Goal: Leave review/rating: Leave review/rating

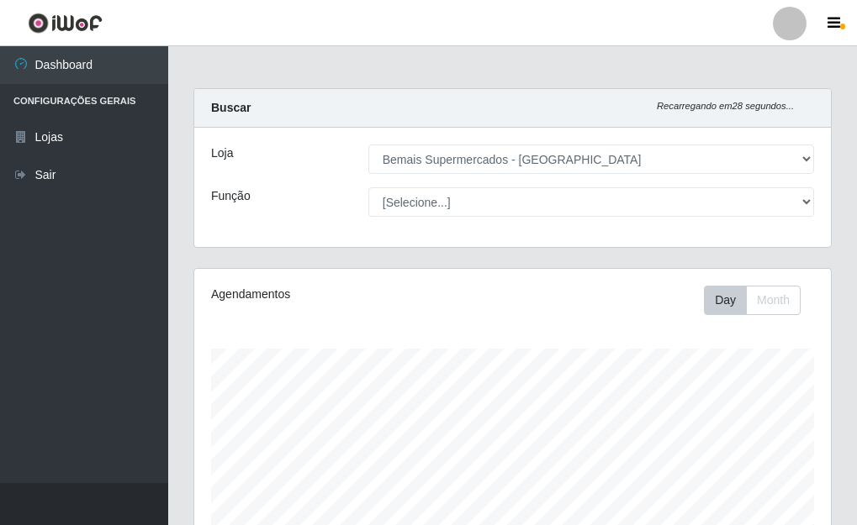
select select "249"
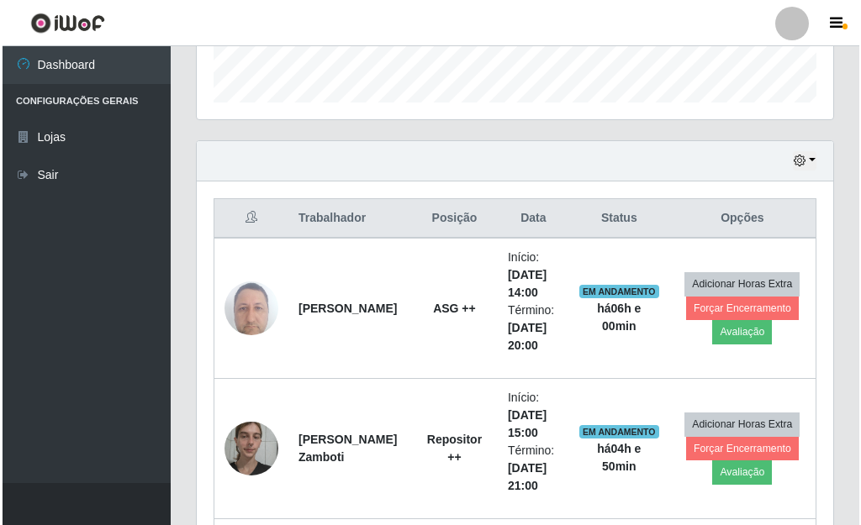
scroll to position [504, 0]
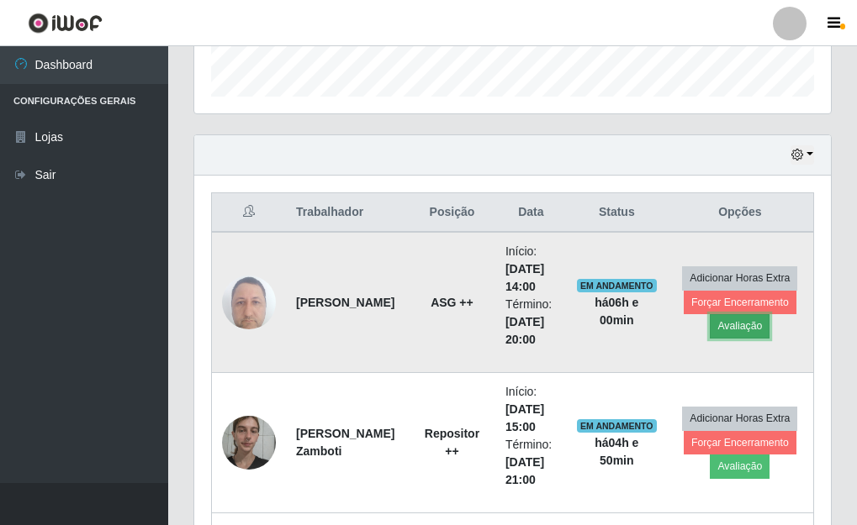
click at [755, 330] on button "Avaliação" at bounding box center [739, 326] width 60 height 24
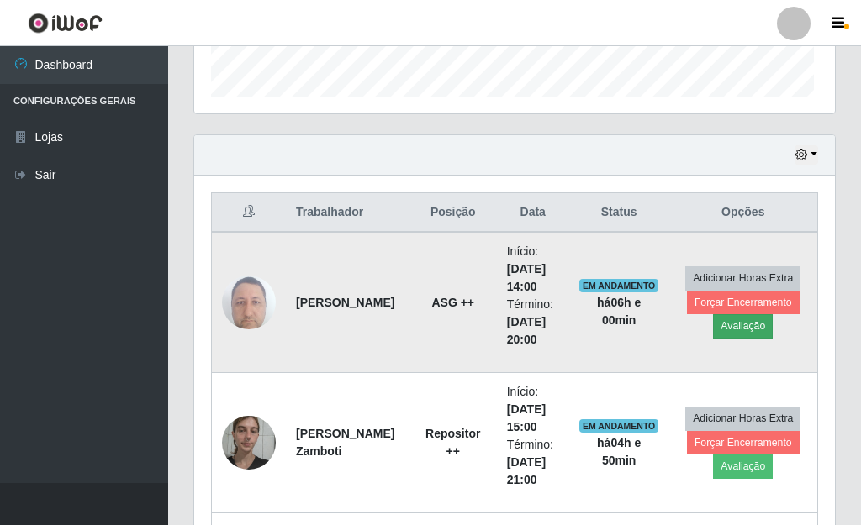
scroll to position [349, 626]
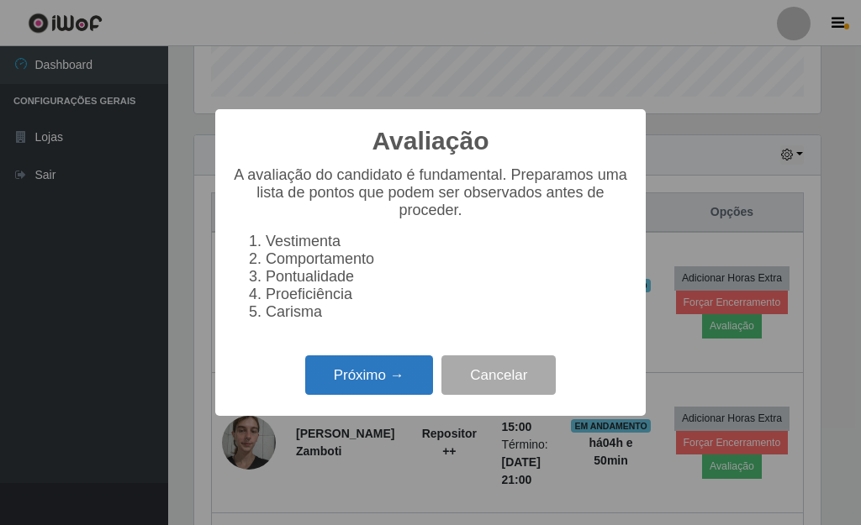
click at [347, 377] on button "Próximo →" at bounding box center [369, 376] width 128 height 40
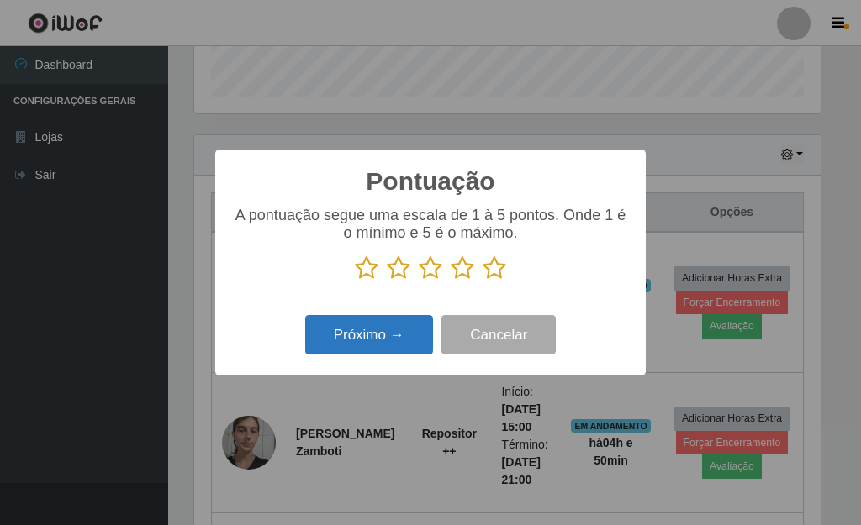
scroll to position [840201, 839924]
click at [500, 261] on icon at bounding box center [494, 268] width 24 height 25
click at [482, 281] on input "radio" at bounding box center [482, 281] width 0 height 0
click at [357, 341] on button "Próximo →" at bounding box center [369, 335] width 128 height 40
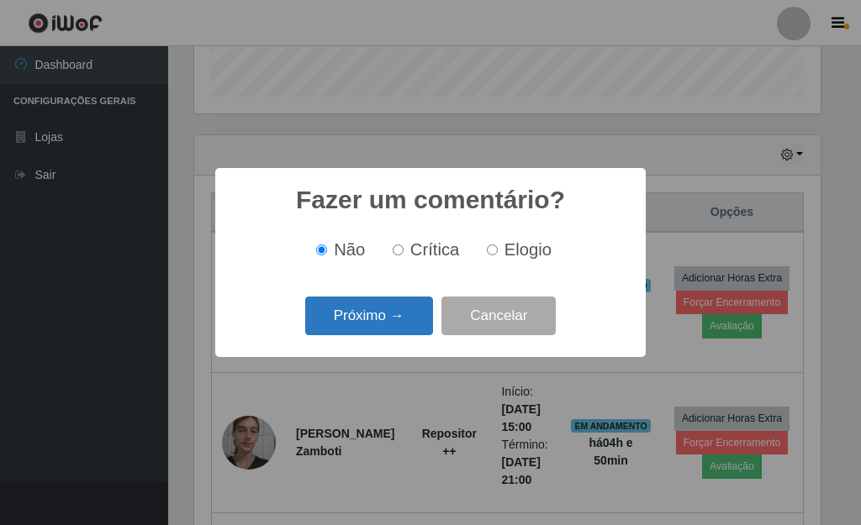
click at [396, 310] on button "Próximo →" at bounding box center [369, 317] width 128 height 40
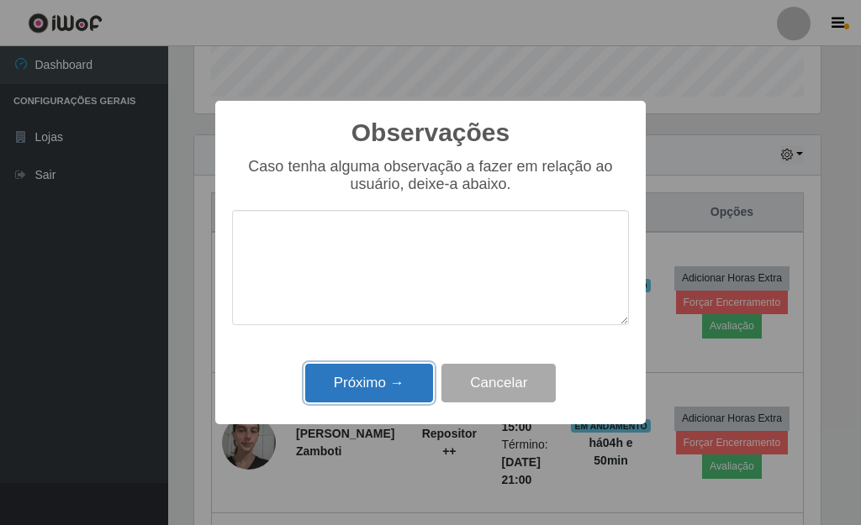
click at [403, 381] on button "Próximo →" at bounding box center [369, 384] width 128 height 40
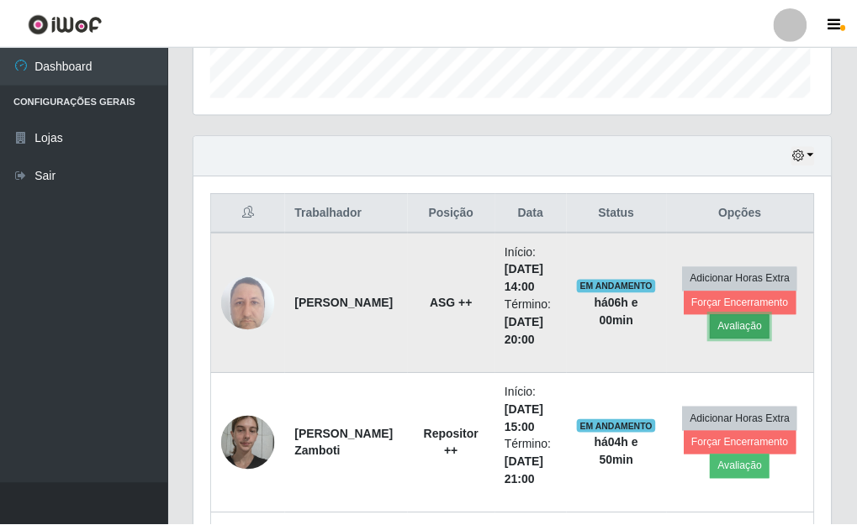
scroll to position [349, 636]
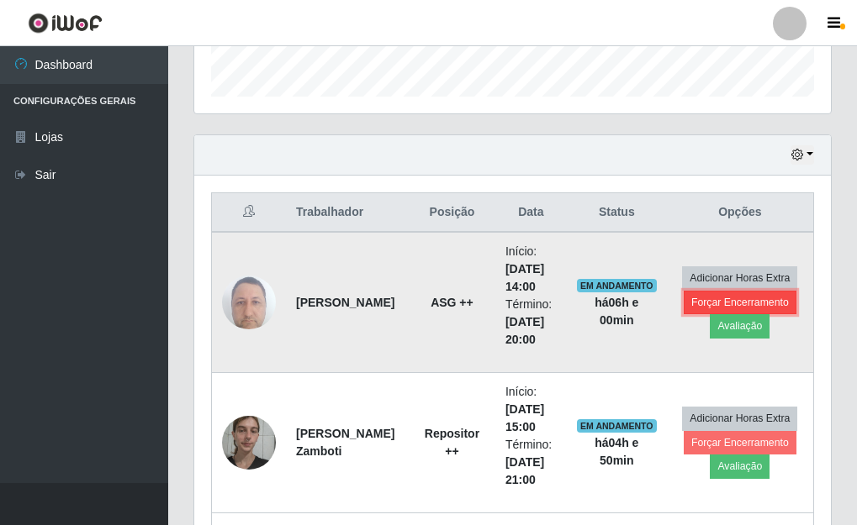
click at [764, 299] on button "Forçar Encerramento" at bounding box center [739, 303] width 113 height 24
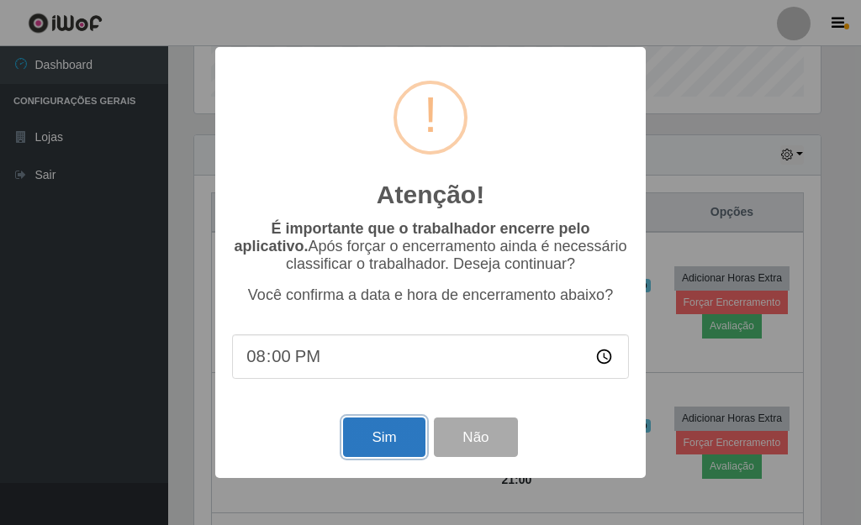
click at [377, 424] on button "Sim" at bounding box center [384, 438] width 82 height 40
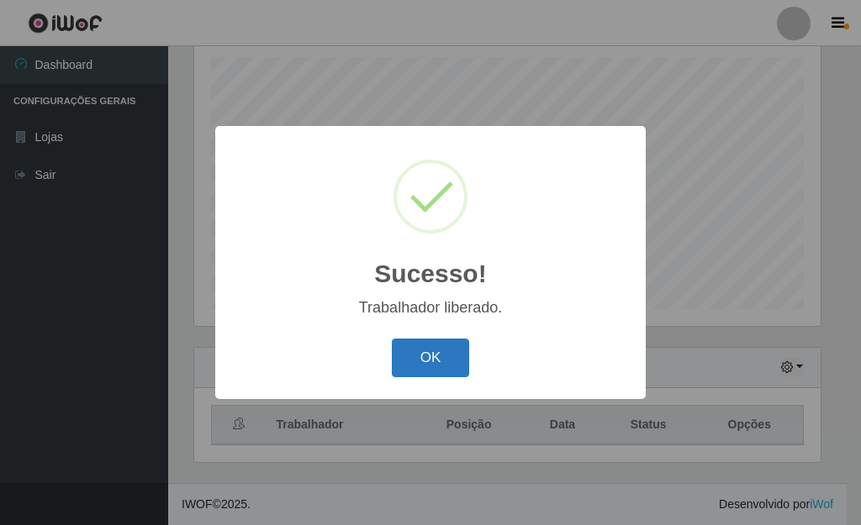
click at [461, 353] on button "OK" at bounding box center [431, 359] width 78 height 40
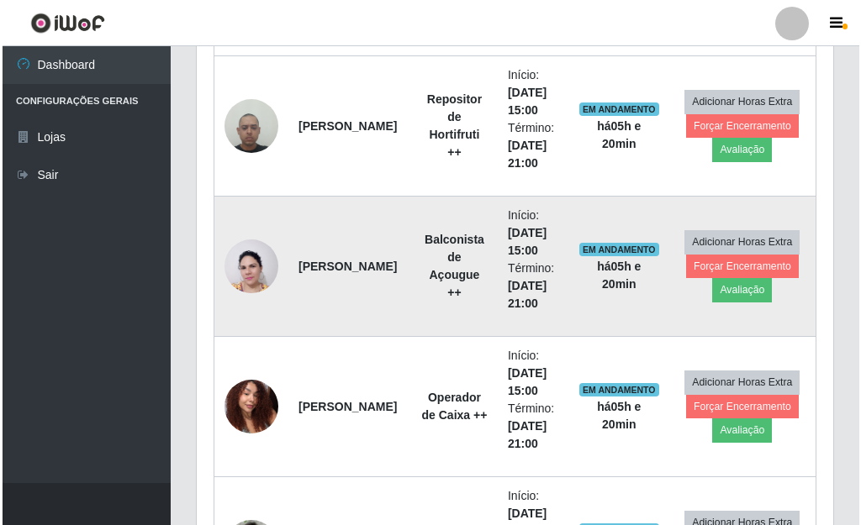
scroll to position [1165, 0]
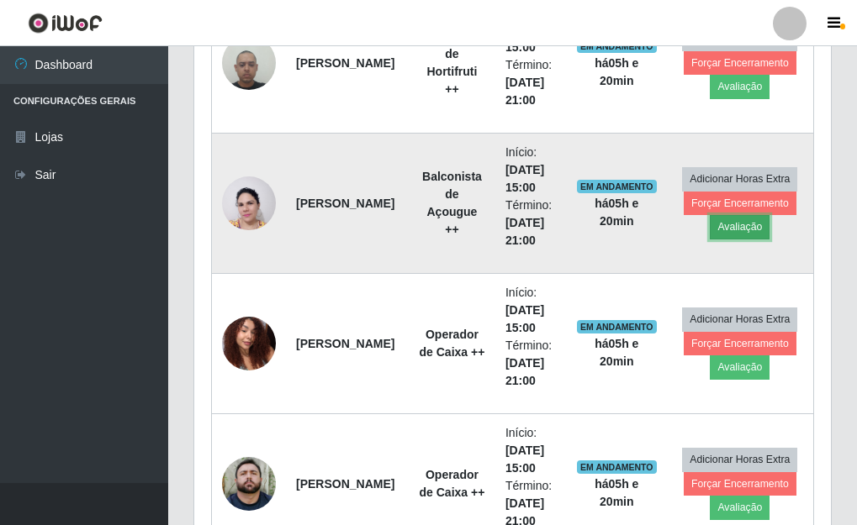
click at [750, 229] on button "Avaliação" at bounding box center [739, 227] width 60 height 24
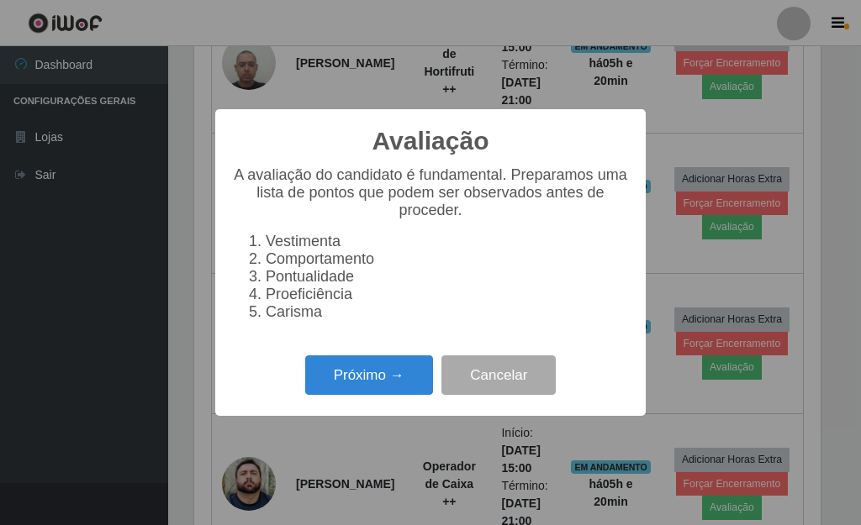
scroll to position [349, 626]
click at [405, 374] on button "Próximo →" at bounding box center [369, 376] width 128 height 40
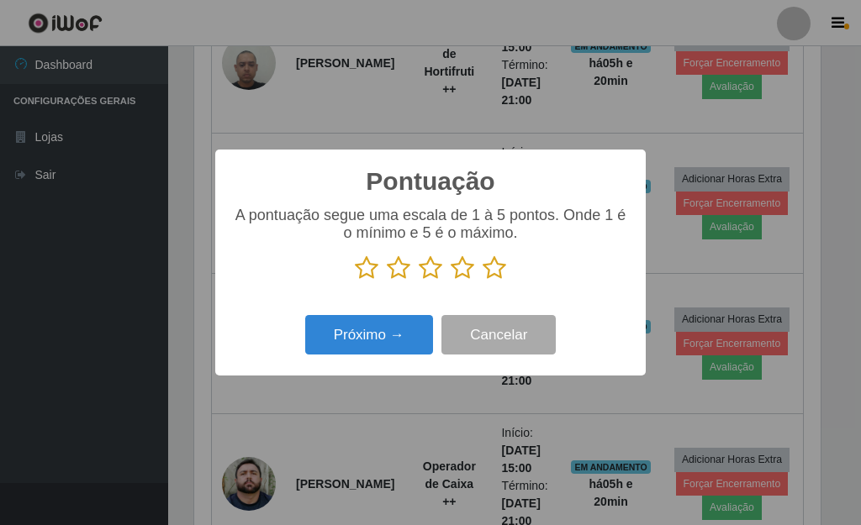
click at [490, 268] on icon at bounding box center [494, 268] width 24 height 25
click at [482, 281] on input "radio" at bounding box center [482, 281] width 0 height 0
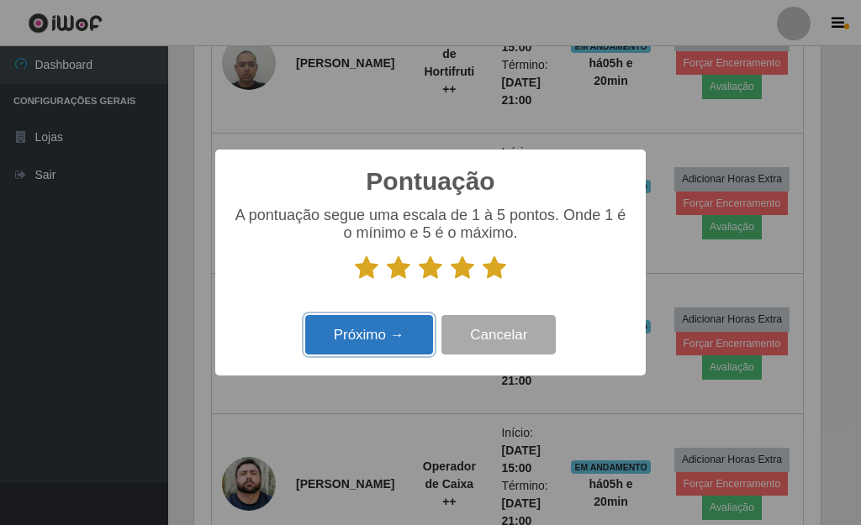
click at [377, 331] on button "Próximo →" at bounding box center [369, 335] width 128 height 40
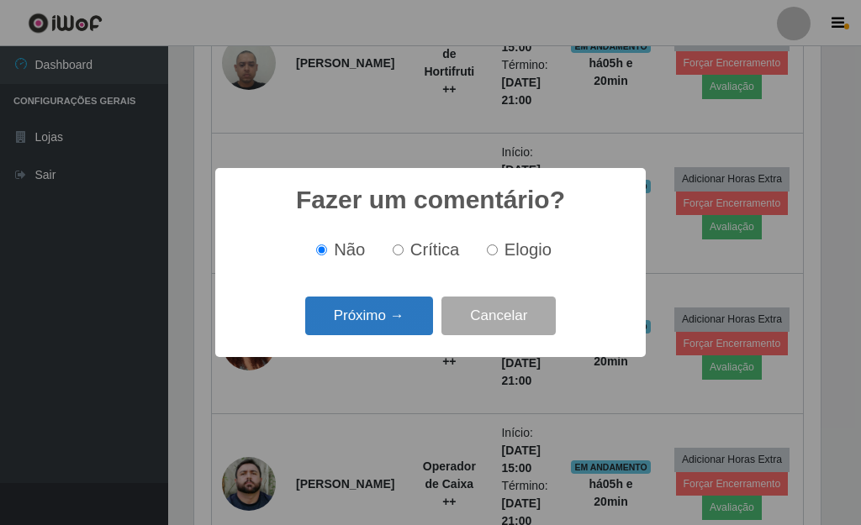
click at [385, 325] on button "Próximo →" at bounding box center [369, 317] width 128 height 40
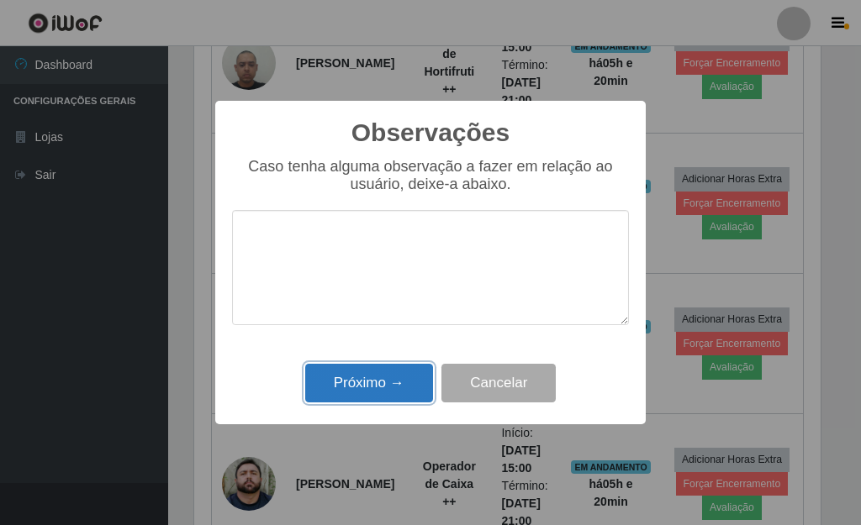
click at [387, 395] on button "Próximo →" at bounding box center [369, 384] width 128 height 40
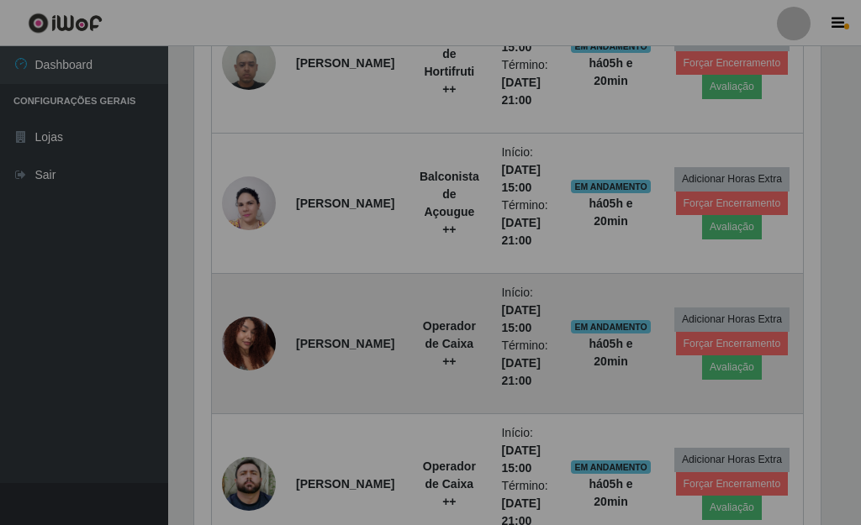
scroll to position [349, 636]
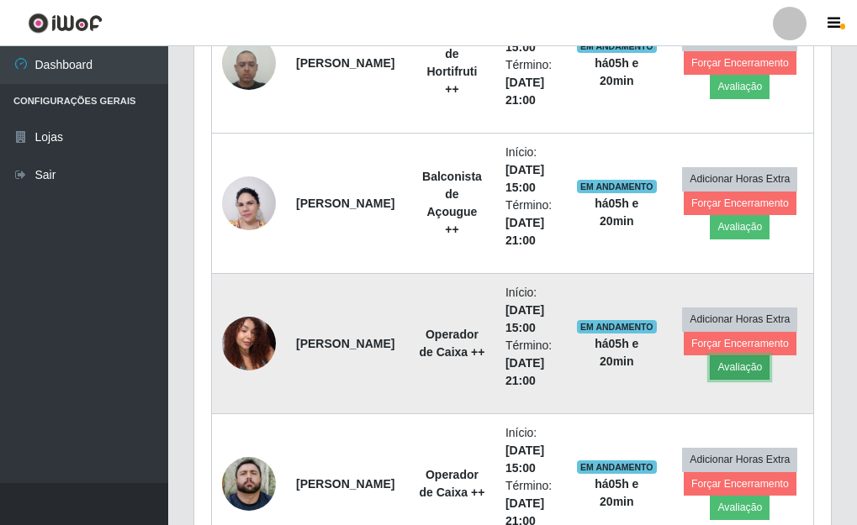
click at [748, 372] on button "Avaliação" at bounding box center [739, 368] width 60 height 24
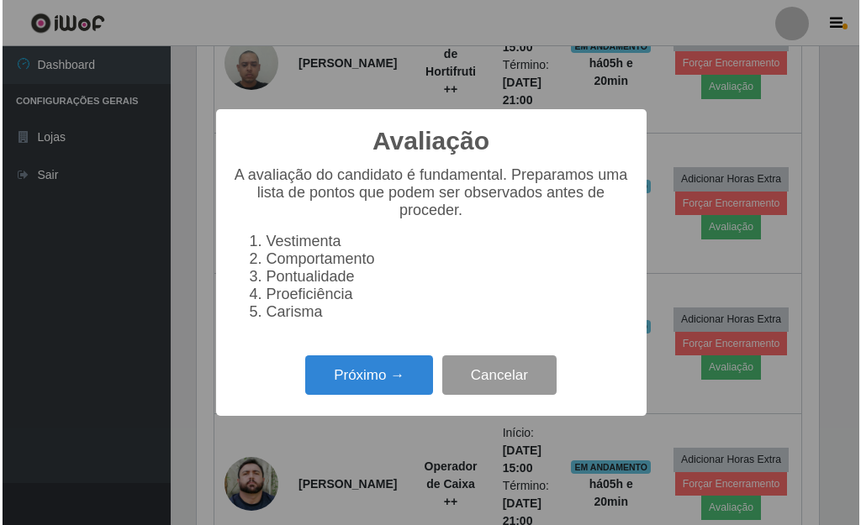
scroll to position [349, 626]
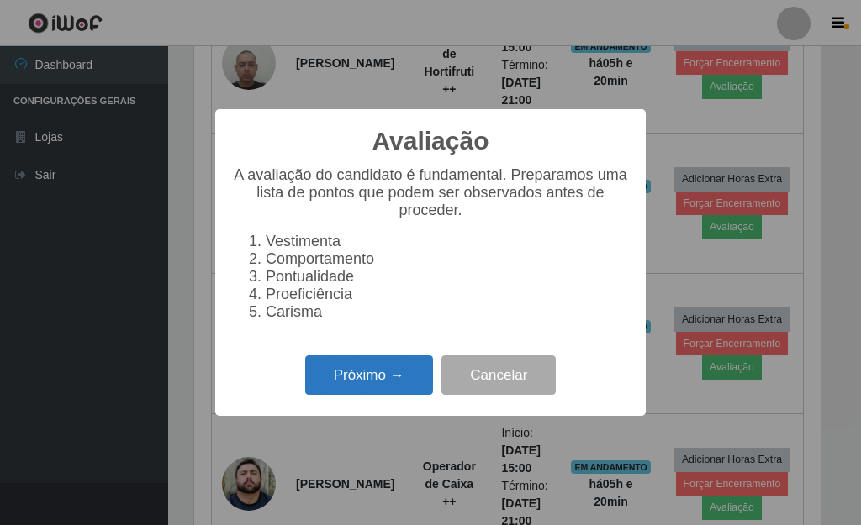
click at [361, 387] on button "Próximo →" at bounding box center [369, 376] width 128 height 40
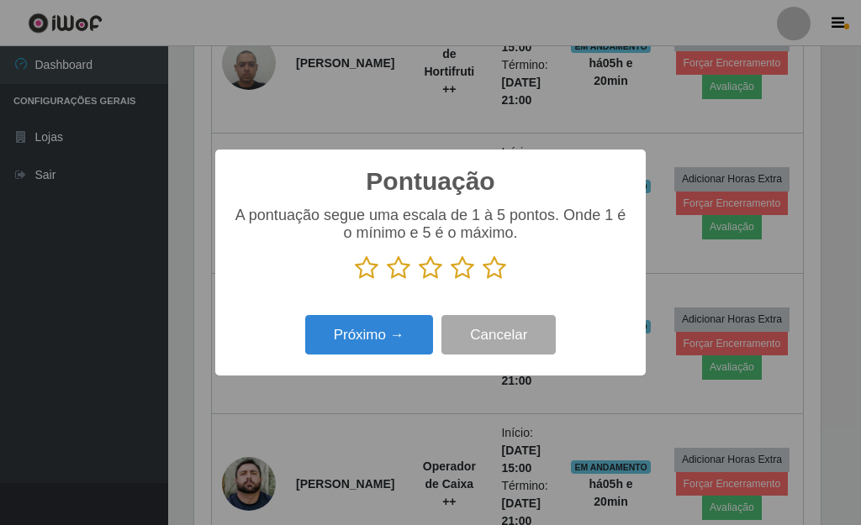
click at [491, 269] on icon at bounding box center [494, 268] width 24 height 25
click at [482, 281] on input "radio" at bounding box center [482, 281] width 0 height 0
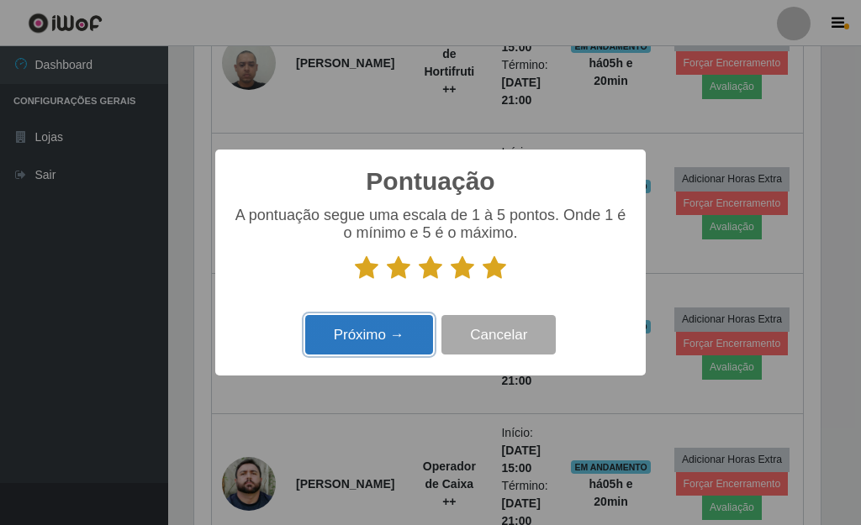
click at [405, 322] on button "Próximo →" at bounding box center [369, 335] width 128 height 40
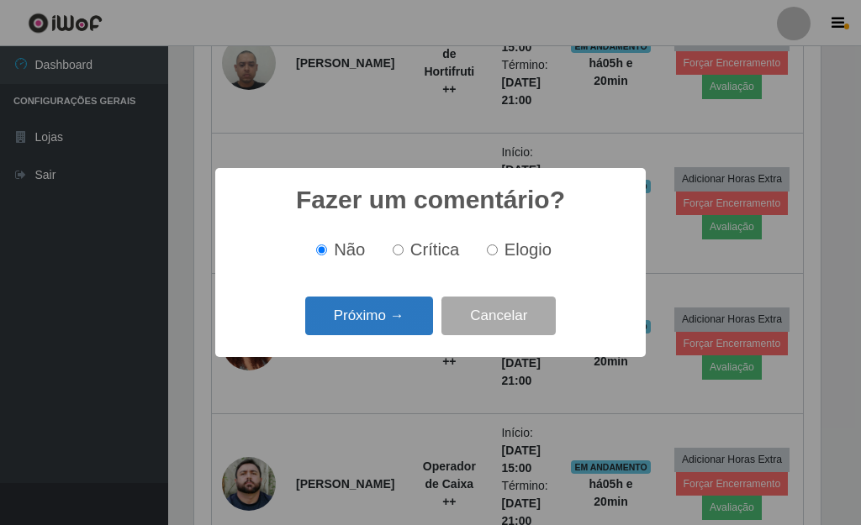
click at [397, 320] on button "Próximo →" at bounding box center [369, 317] width 128 height 40
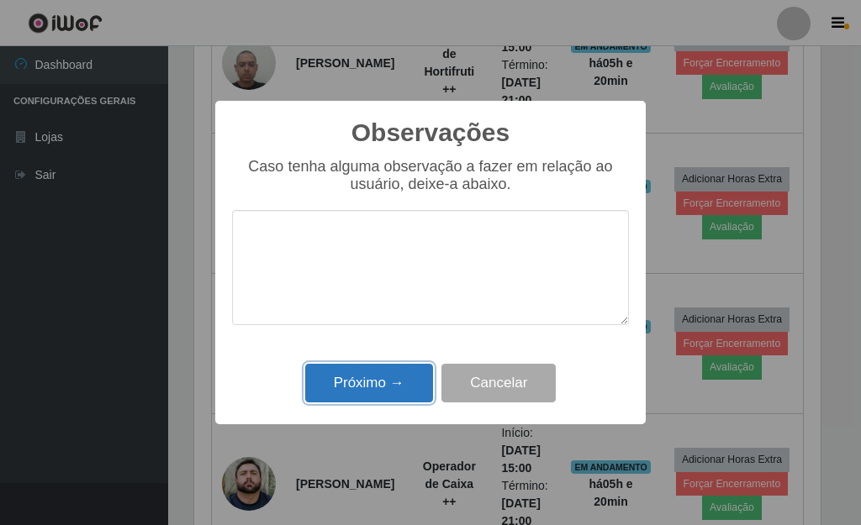
drag, startPoint x: 390, startPoint y: 386, endPoint x: 387, endPoint y: 372, distance: 13.9
click at [390, 384] on button "Próximo →" at bounding box center [369, 384] width 128 height 40
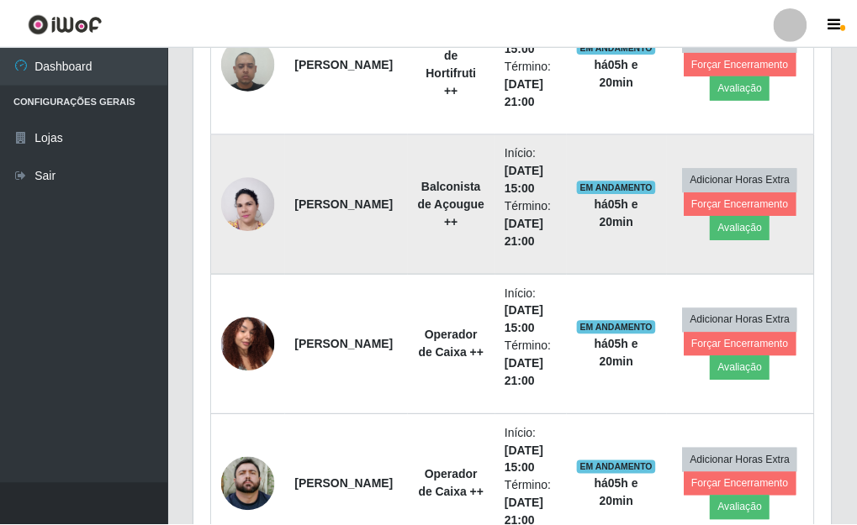
scroll to position [349, 636]
